Goal: Register for event/course

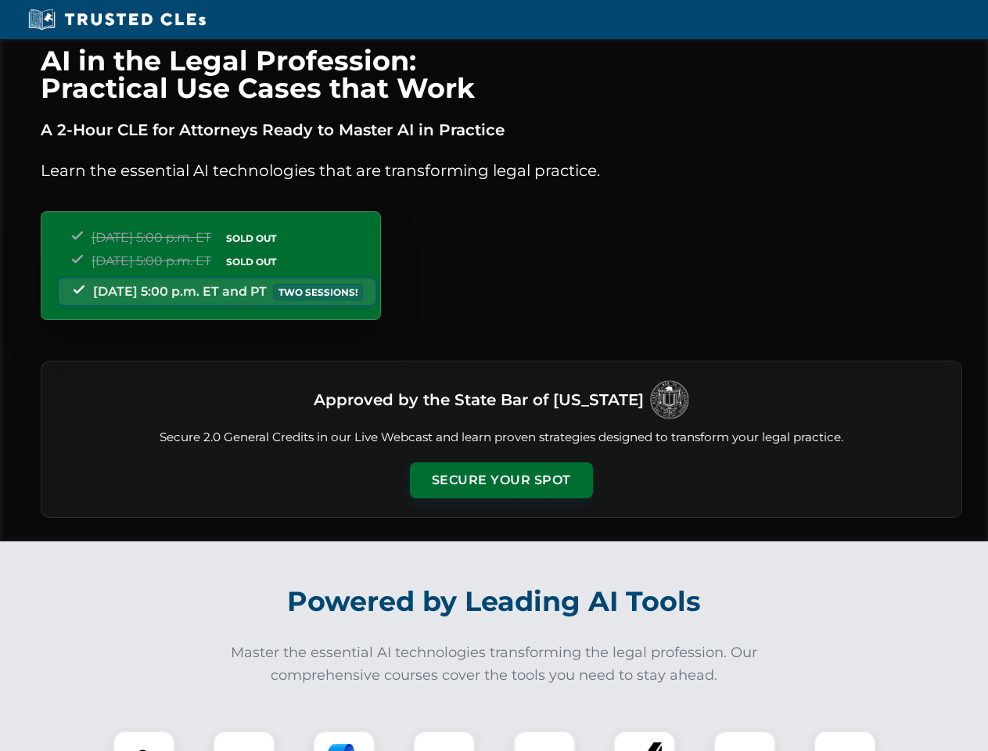
click at [501, 480] on button "Secure Your Spot" at bounding box center [501, 480] width 183 height 36
click at [144, 741] on img at bounding box center [143, 761] width 45 height 45
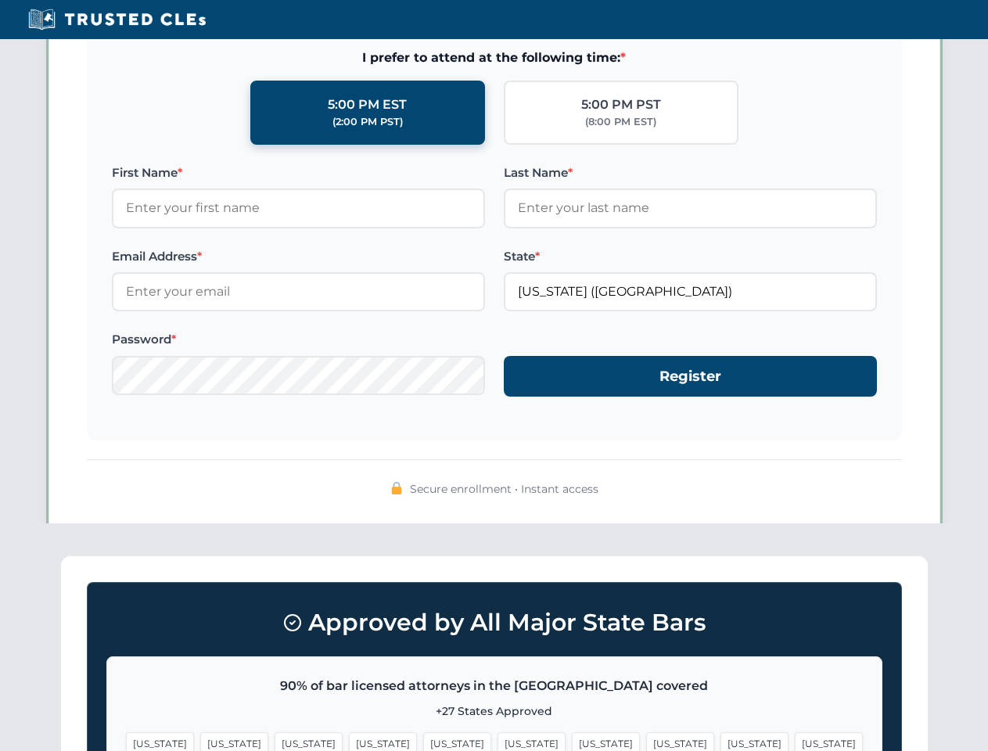
click at [572, 741] on span "[US_STATE]" at bounding box center [606, 743] width 68 height 23
click at [721, 741] on span "[US_STATE]" at bounding box center [755, 743] width 68 height 23
